Goal: Book appointment/travel/reservation

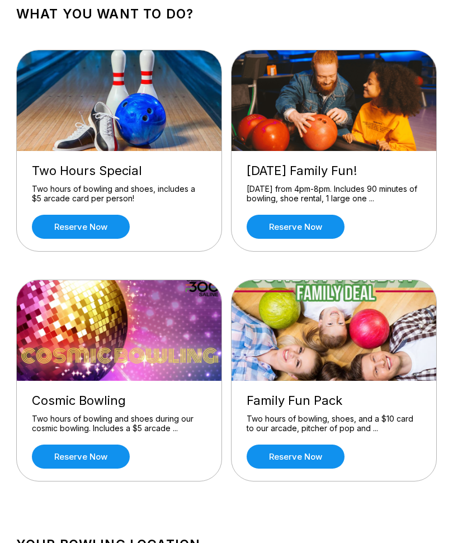
scroll to position [68, 0]
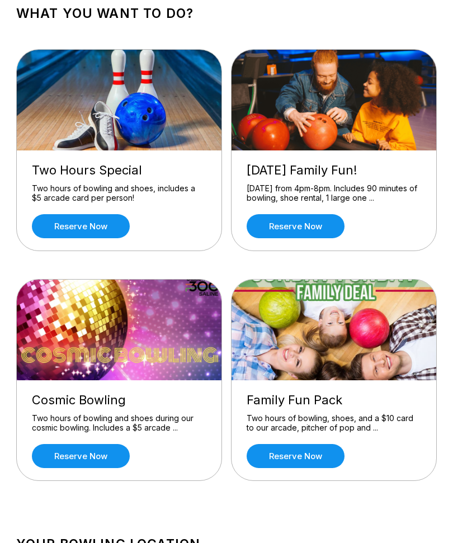
click at [349, 354] on img at bounding box center [334, 330] width 206 height 101
click at [308, 455] on link "Reserve now" at bounding box center [296, 456] width 98 height 24
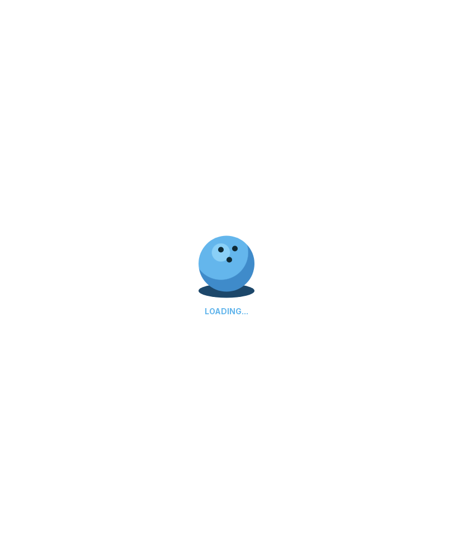
scroll to position [68, 0]
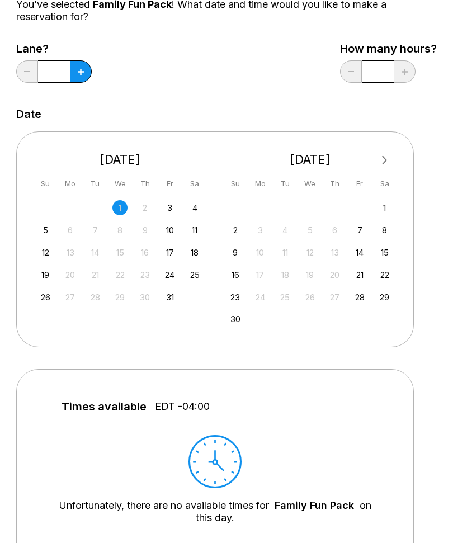
scroll to position [120, 0]
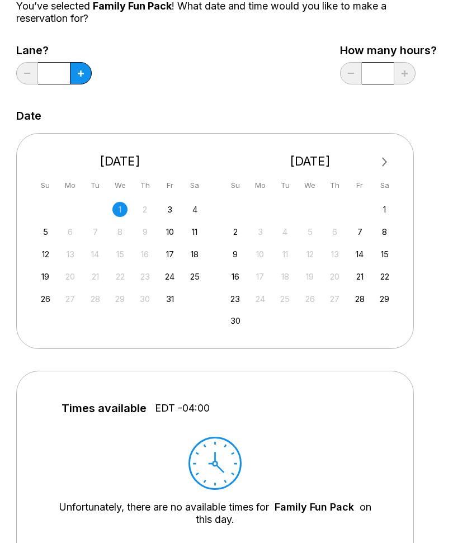
click at [202, 255] on div "18" at bounding box center [194, 254] width 15 height 15
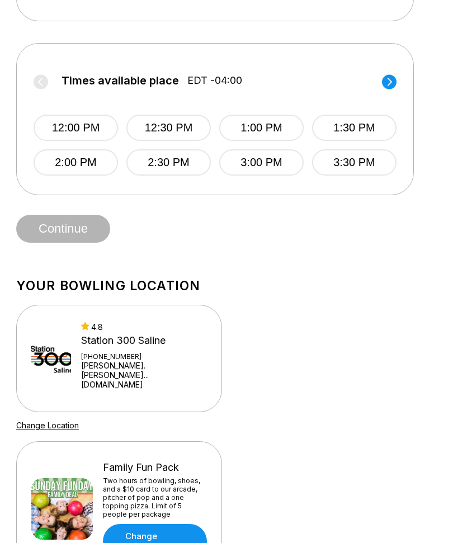
scroll to position [455, 0]
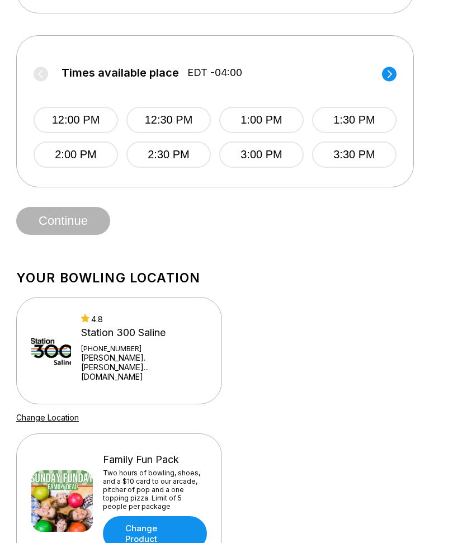
click at [130, 520] on link "Change Product" at bounding box center [155, 534] width 104 height 35
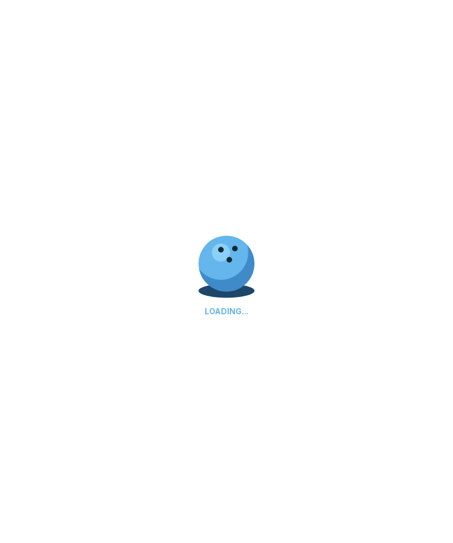
scroll to position [456, 0]
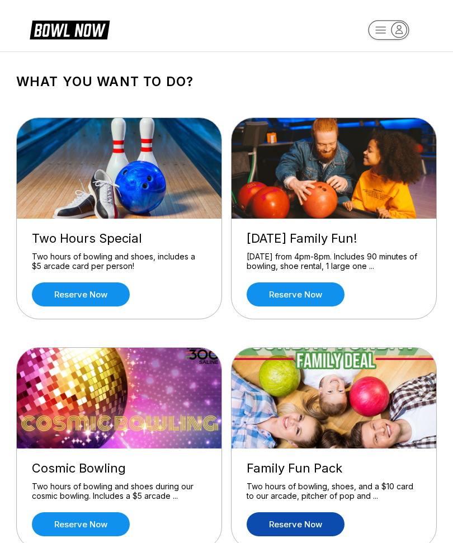
click at [74, 298] on link "Reserve now" at bounding box center [81, 294] width 98 height 24
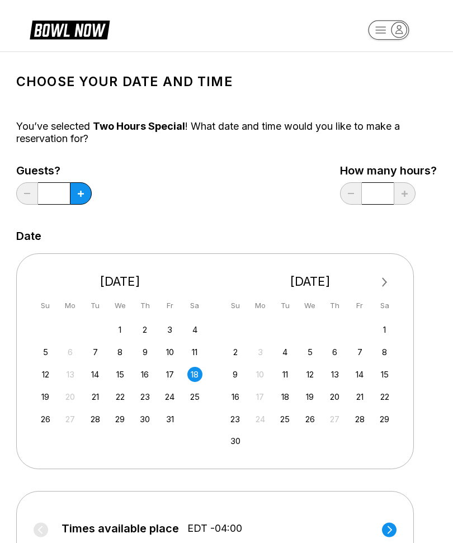
click at [79, 198] on button at bounding box center [81, 193] width 22 height 22
click at [80, 198] on button at bounding box center [81, 193] width 22 height 22
click at [79, 196] on icon at bounding box center [81, 194] width 6 height 6
type input "*"
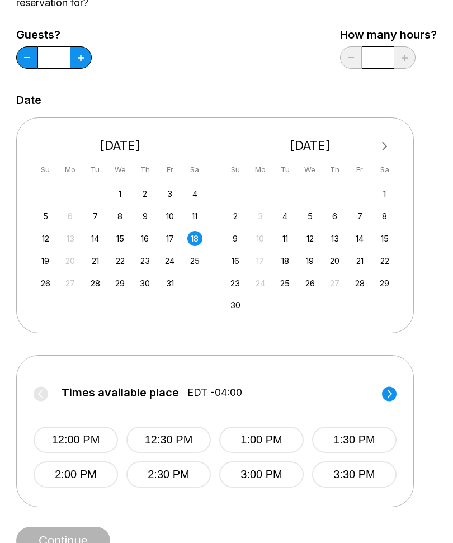
scroll to position [135, 0]
click at [342, 444] on button "1:30 PM" at bounding box center [354, 440] width 84 height 26
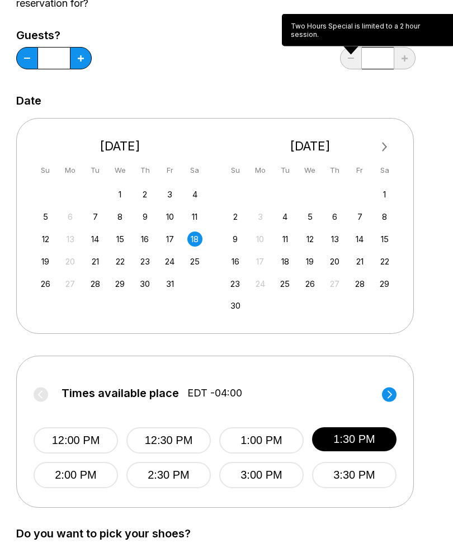
click at [301, 74] on div "Guests? * How many hours? *" at bounding box center [226, 52] width 420 height 46
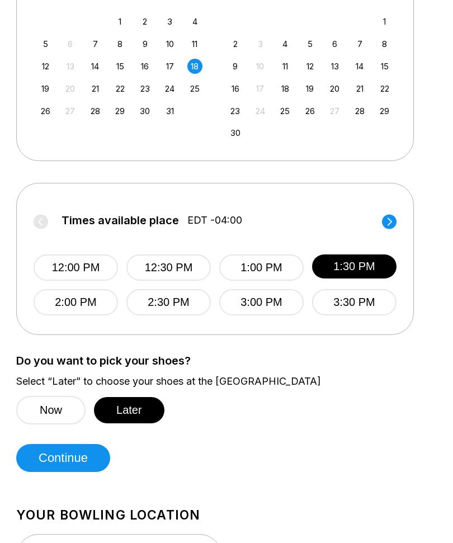
scroll to position [308, 0]
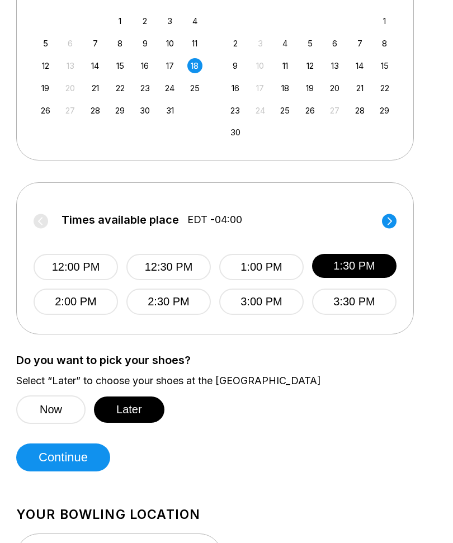
click at [125, 413] on button "Later" at bounding box center [129, 410] width 70 height 26
click at [54, 462] on button "Continue" at bounding box center [63, 458] width 94 height 28
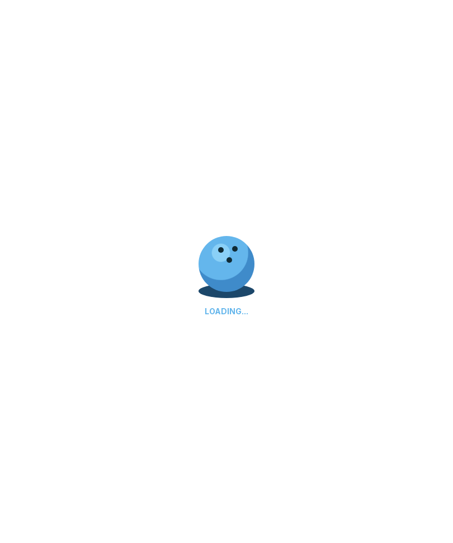
select select "**"
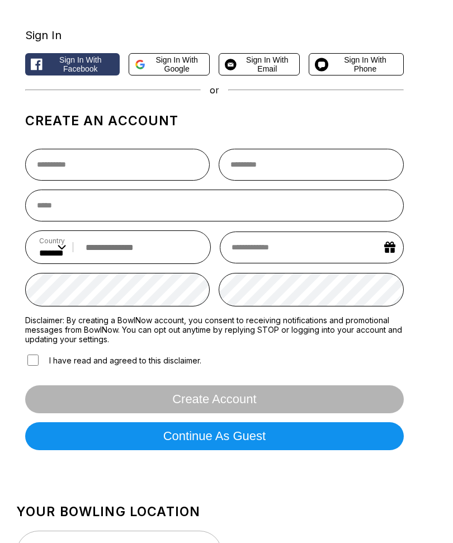
scroll to position [49, 0]
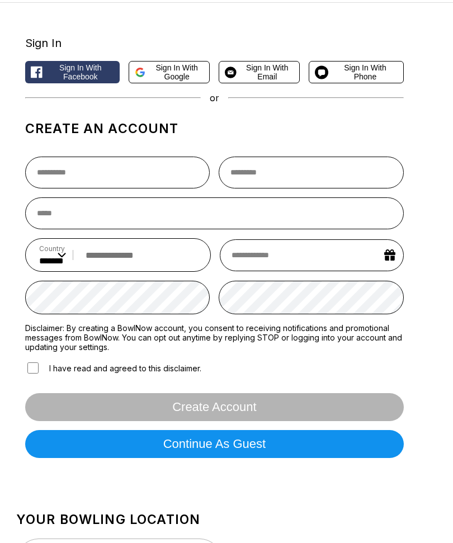
click at [211, 457] on button "Continue as guest" at bounding box center [214, 444] width 378 height 28
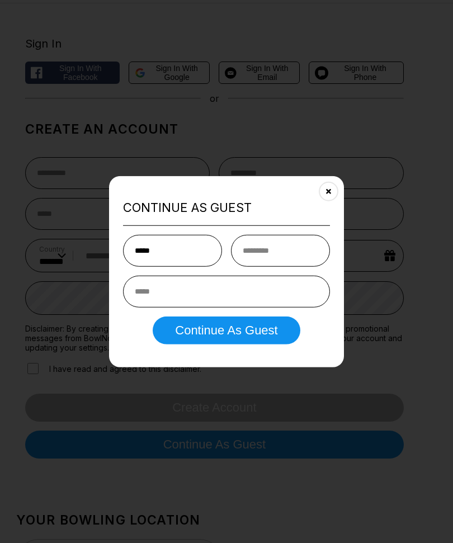
type input "*****"
click at [271, 247] on input "text" at bounding box center [280, 251] width 99 height 32
type input "*"
type input "******"
type input "**********"
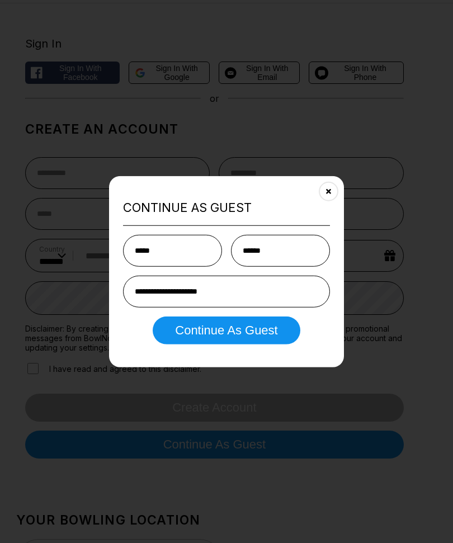
click at [198, 334] on button "Continue as Guest" at bounding box center [226, 330] width 147 height 28
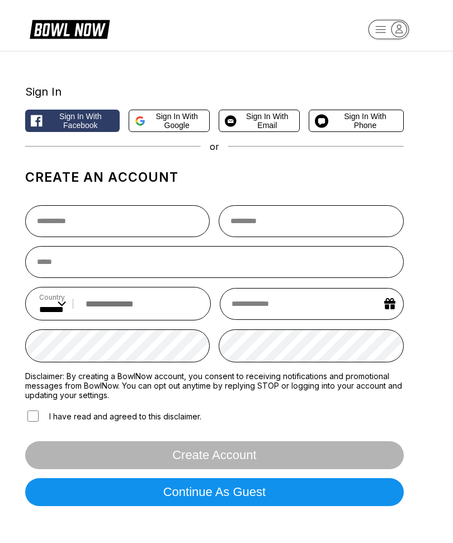
scroll to position [1, 0]
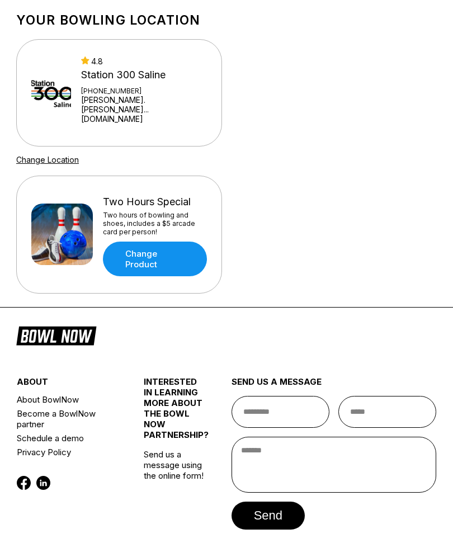
scroll to position [629, 0]
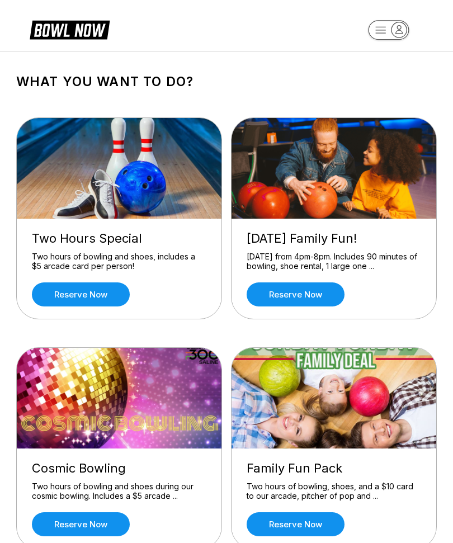
click at [112, 296] on link "Reserve now" at bounding box center [81, 294] width 98 height 24
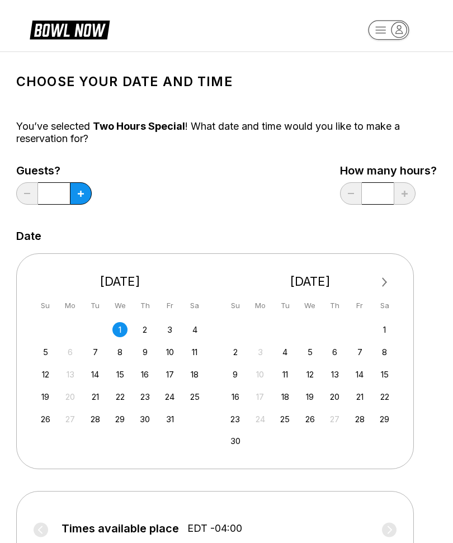
click at [203, 371] on div "12 13 14 15 16 17 18" at bounding box center [120, 373] width 168 height 17
click at [198, 377] on div "18" at bounding box center [194, 374] width 15 height 15
click at [83, 194] on icon at bounding box center [81, 194] width 6 height 6
click at [84, 200] on button at bounding box center [81, 193] width 22 height 22
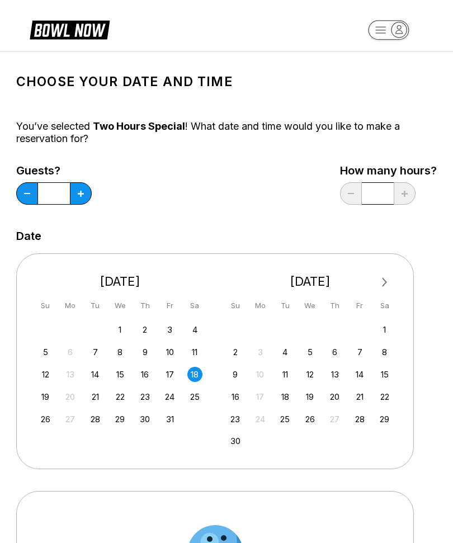
click at [88, 199] on button at bounding box center [81, 193] width 22 height 22
type input "*"
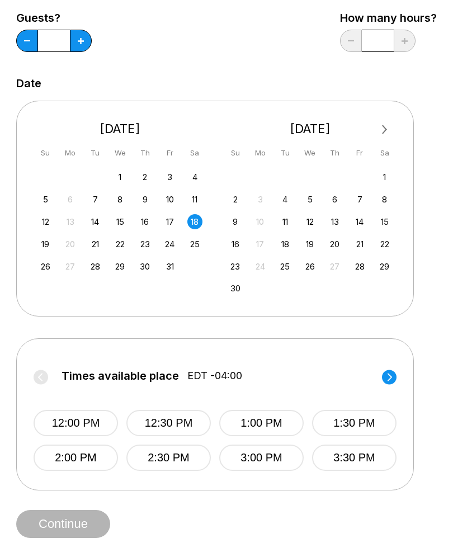
scroll to position [153, 0]
click at [359, 424] on button "1:30 PM" at bounding box center [354, 423] width 84 height 26
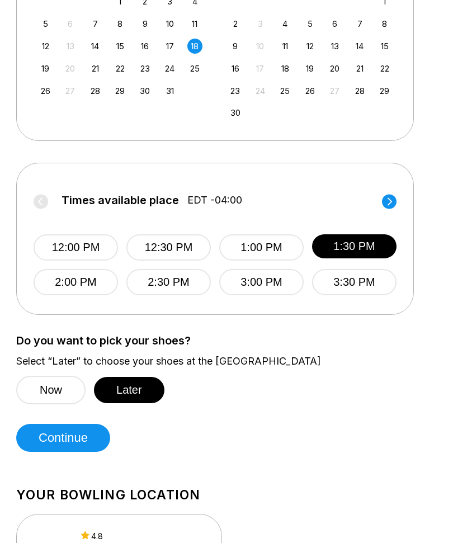
scroll to position [328, 0]
click at [138, 393] on button "Later" at bounding box center [129, 390] width 70 height 26
click at [143, 392] on button "Later" at bounding box center [129, 390] width 70 height 26
click at [92, 438] on button "Continue" at bounding box center [63, 438] width 94 height 28
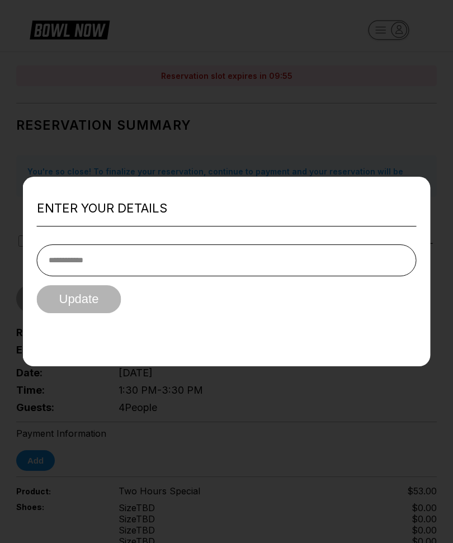
click at [157, 276] on input "tel" at bounding box center [227, 260] width 380 height 32
type input "**********"
click at [103, 313] on button "Update" at bounding box center [79, 299] width 84 height 28
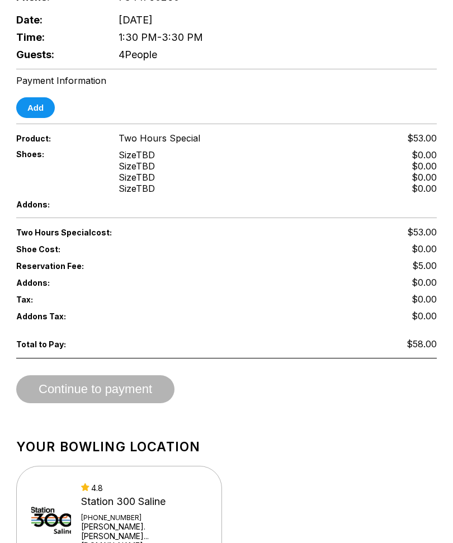
scroll to position [369, 0]
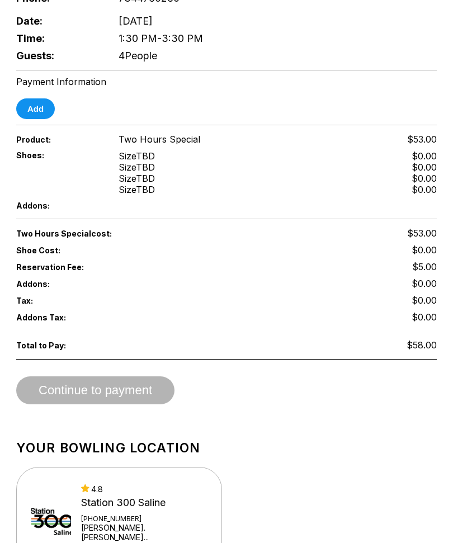
click at [139, 396] on span "Continue to payment" at bounding box center [95, 390] width 158 height 11
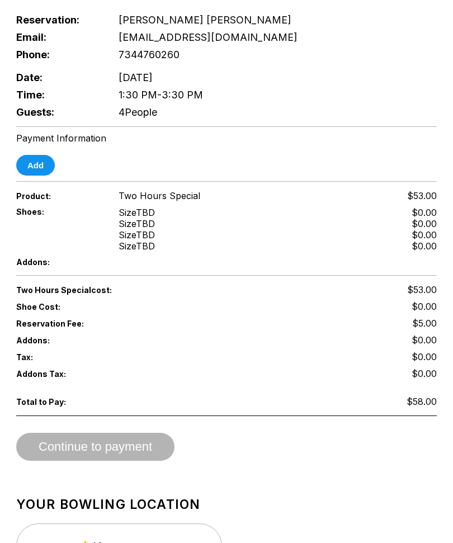
scroll to position [315, 0]
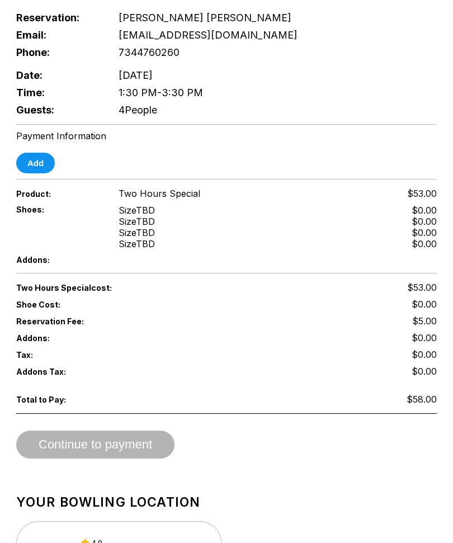
click at [150, 451] on span "Continue to payment" at bounding box center [95, 444] width 158 height 11
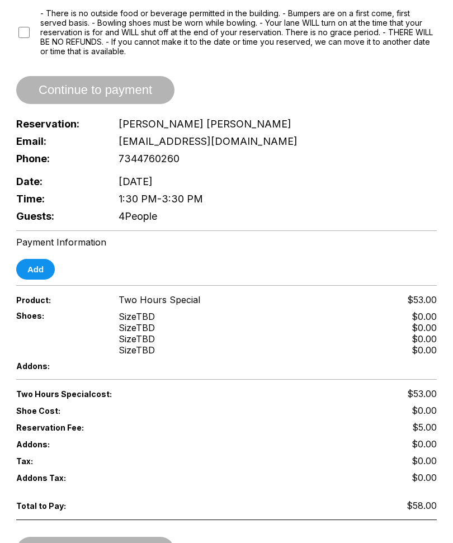
scroll to position [209, 0]
click at [44, 277] on button "Add" at bounding box center [35, 269] width 39 height 21
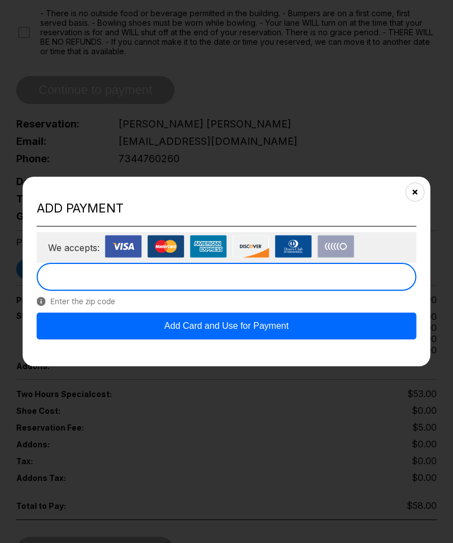
click at [203, 339] on button "Add Card and Use for Payment" at bounding box center [227, 326] width 380 height 27
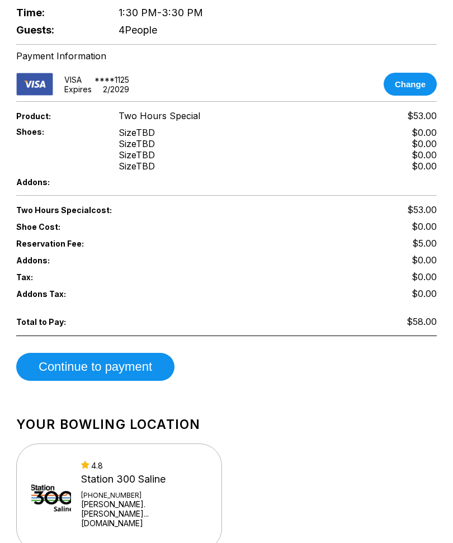
scroll to position [394, 0]
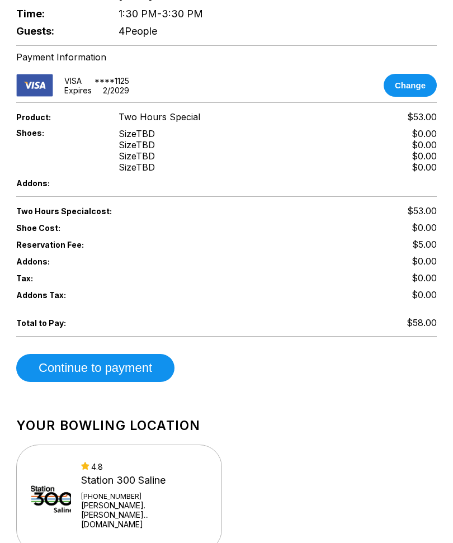
click at [87, 375] on button "Continue to payment" at bounding box center [95, 368] width 158 height 28
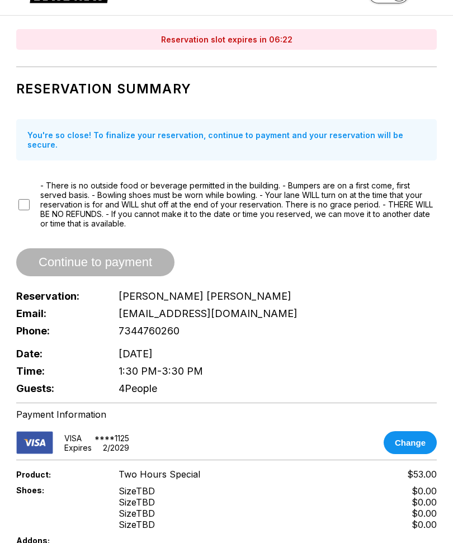
scroll to position [37, 0]
